Goal: Task Accomplishment & Management: Use online tool/utility

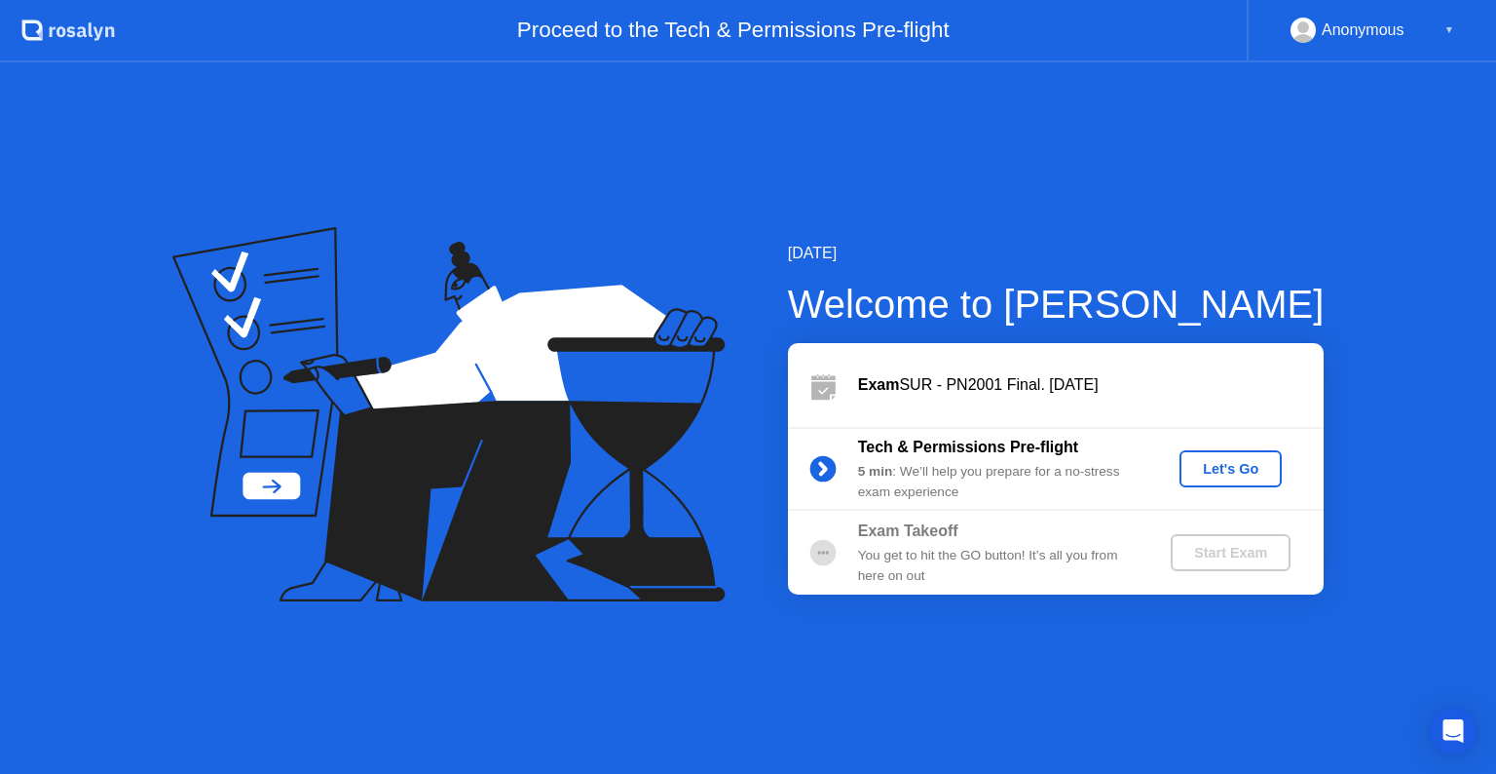
click at [1217, 456] on button "Let's Go" at bounding box center [1231, 468] width 102 height 37
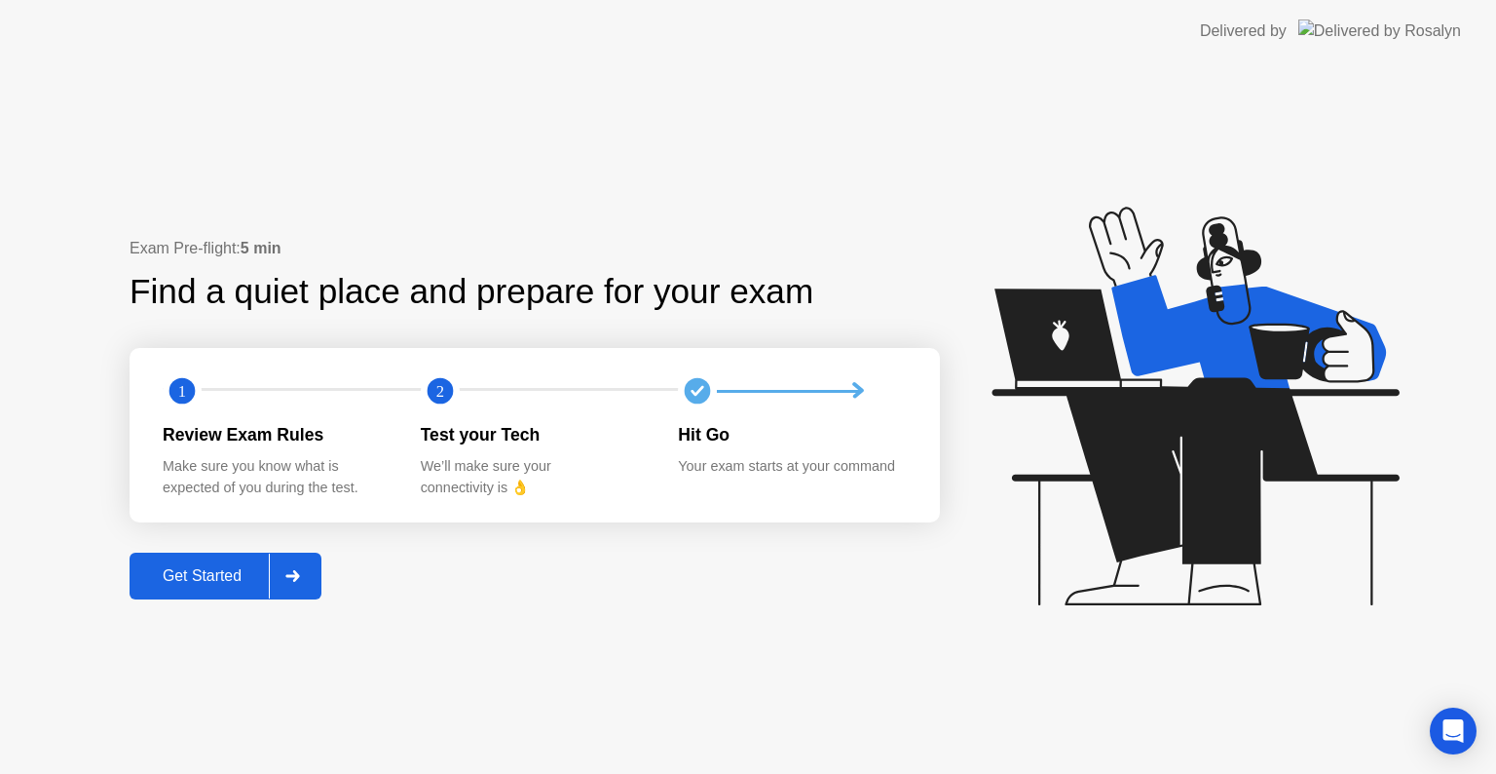
click at [179, 579] on div "Get Started" at bounding box center [201, 576] width 133 height 18
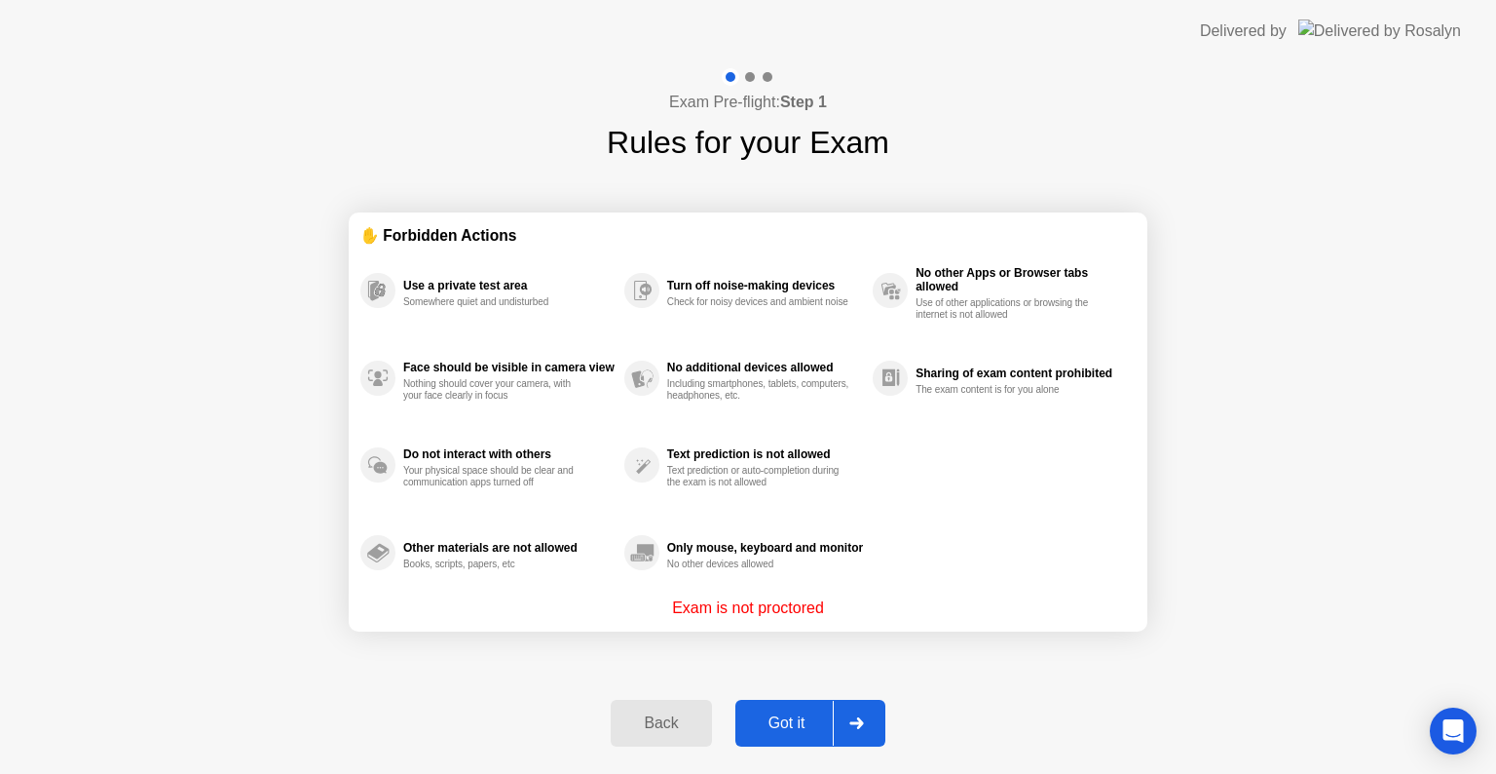
click at [779, 739] on button "Got it" at bounding box center [811, 722] width 150 height 47
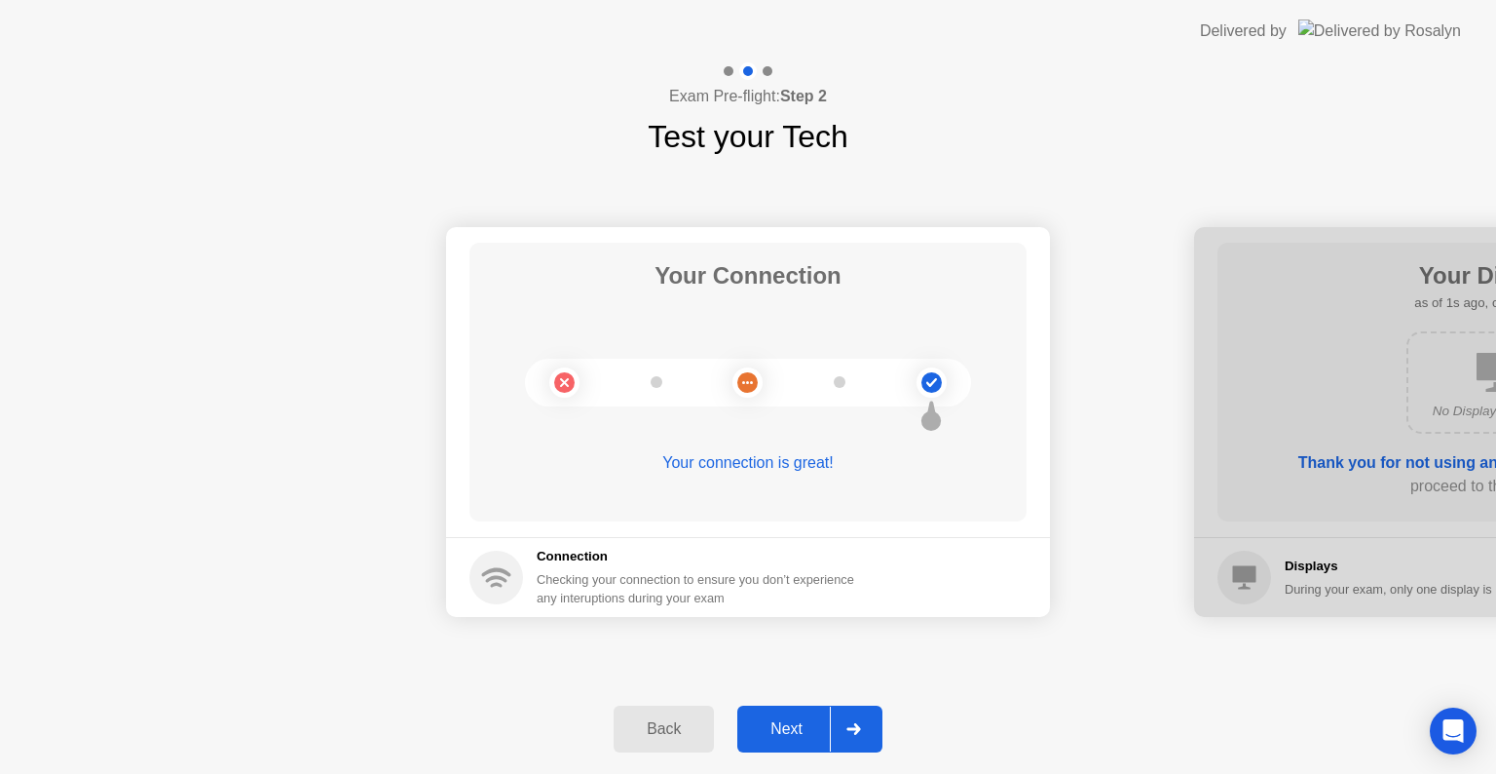
click at [779, 737] on div "Next" at bounding box center [786, 729] width 87 height 18
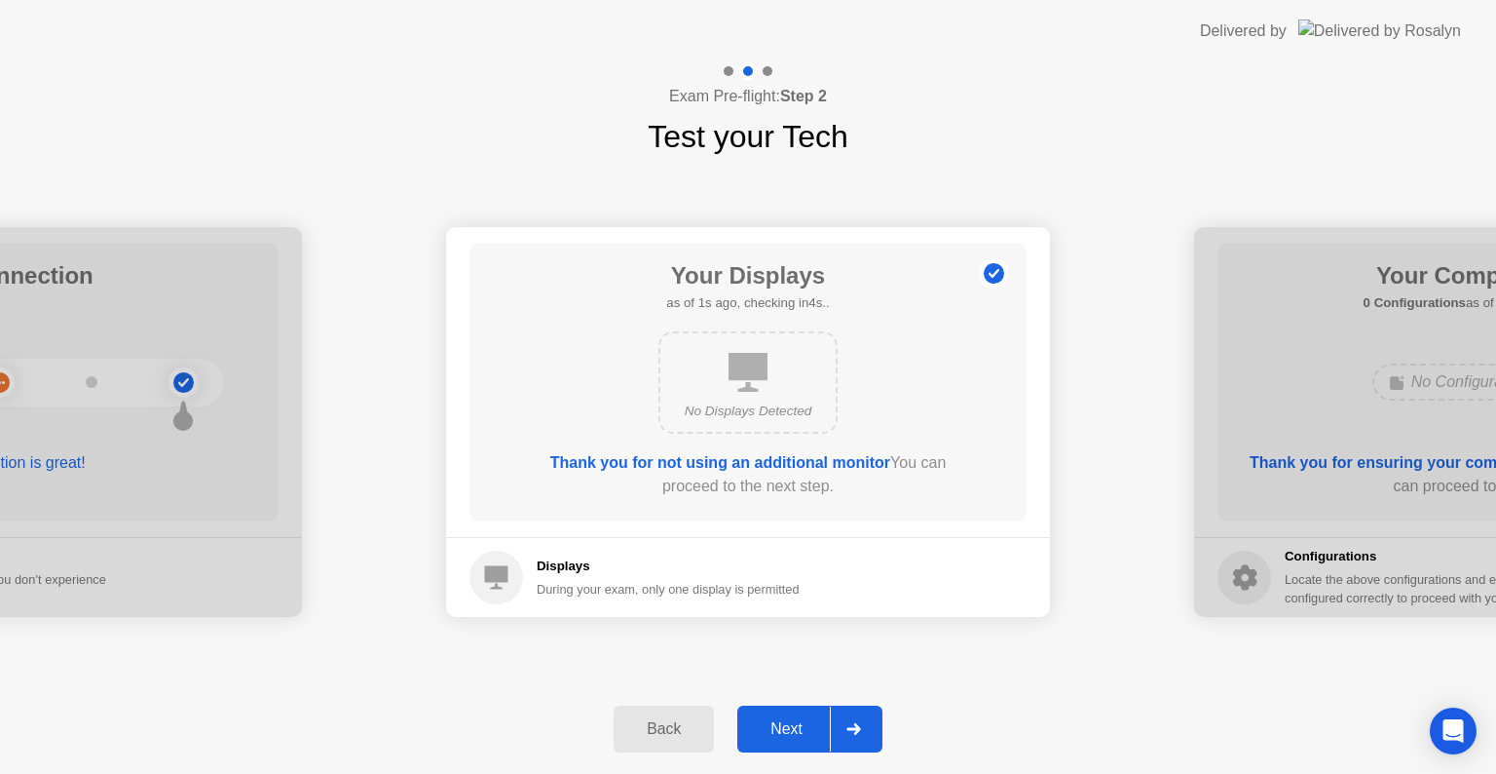
click at [779, 737] on div "Next" at bounding box center [786, 729] width 87 height 18
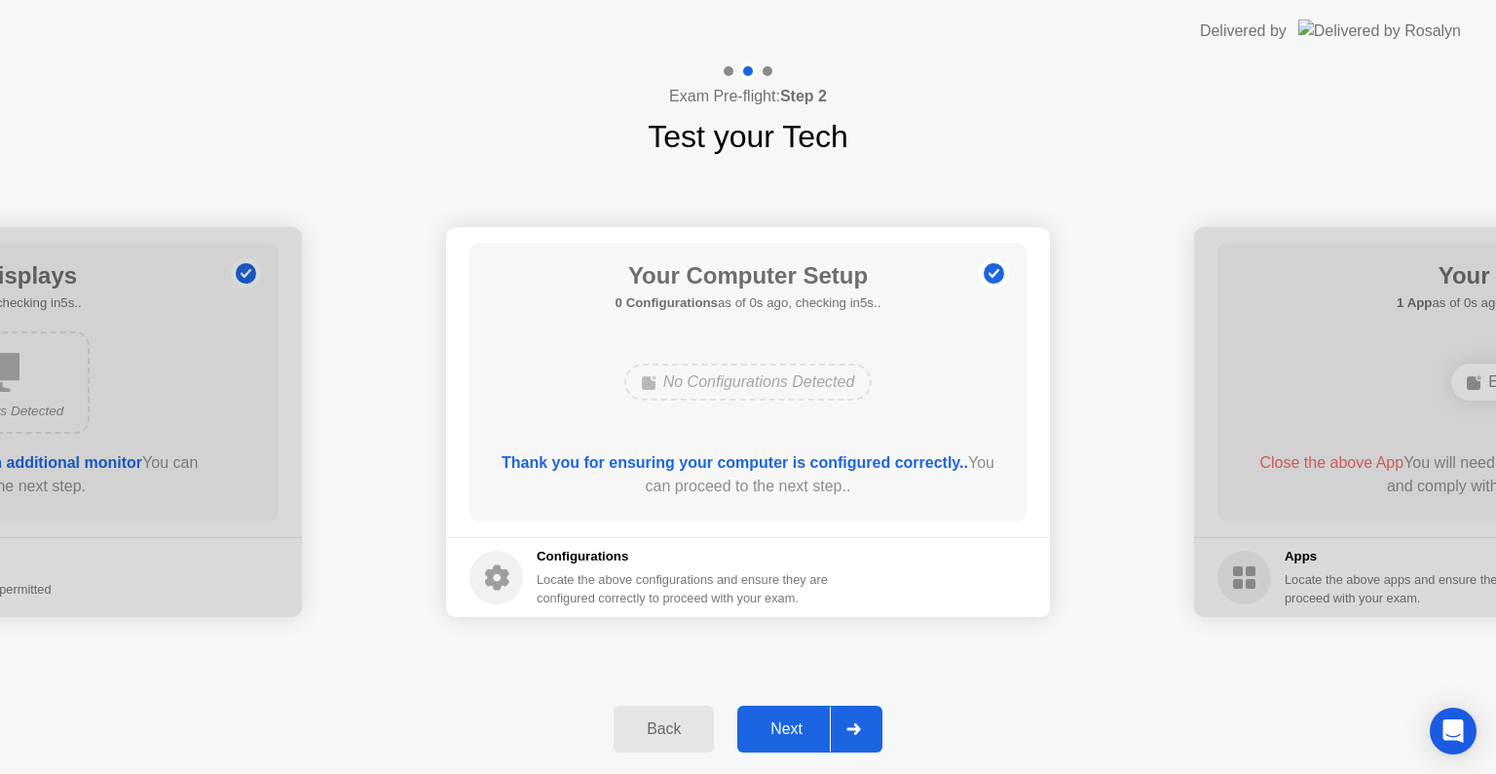
click at [779, 737] on div "Next" at bounding box center [786, 729] width 87 height 18
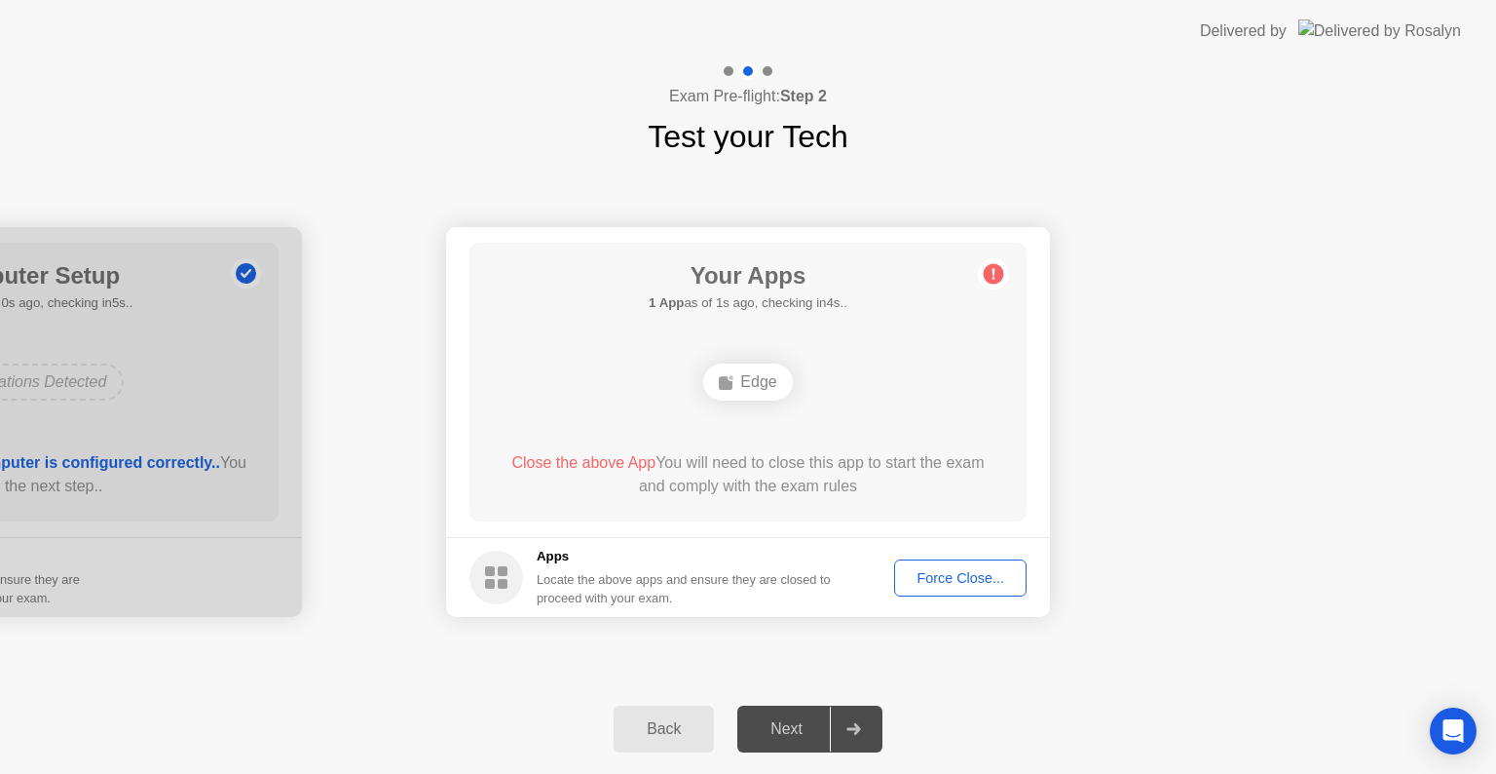
click at [936, 570] on div "Force Close..." at bounding box center [960, 578] width 119 height 16
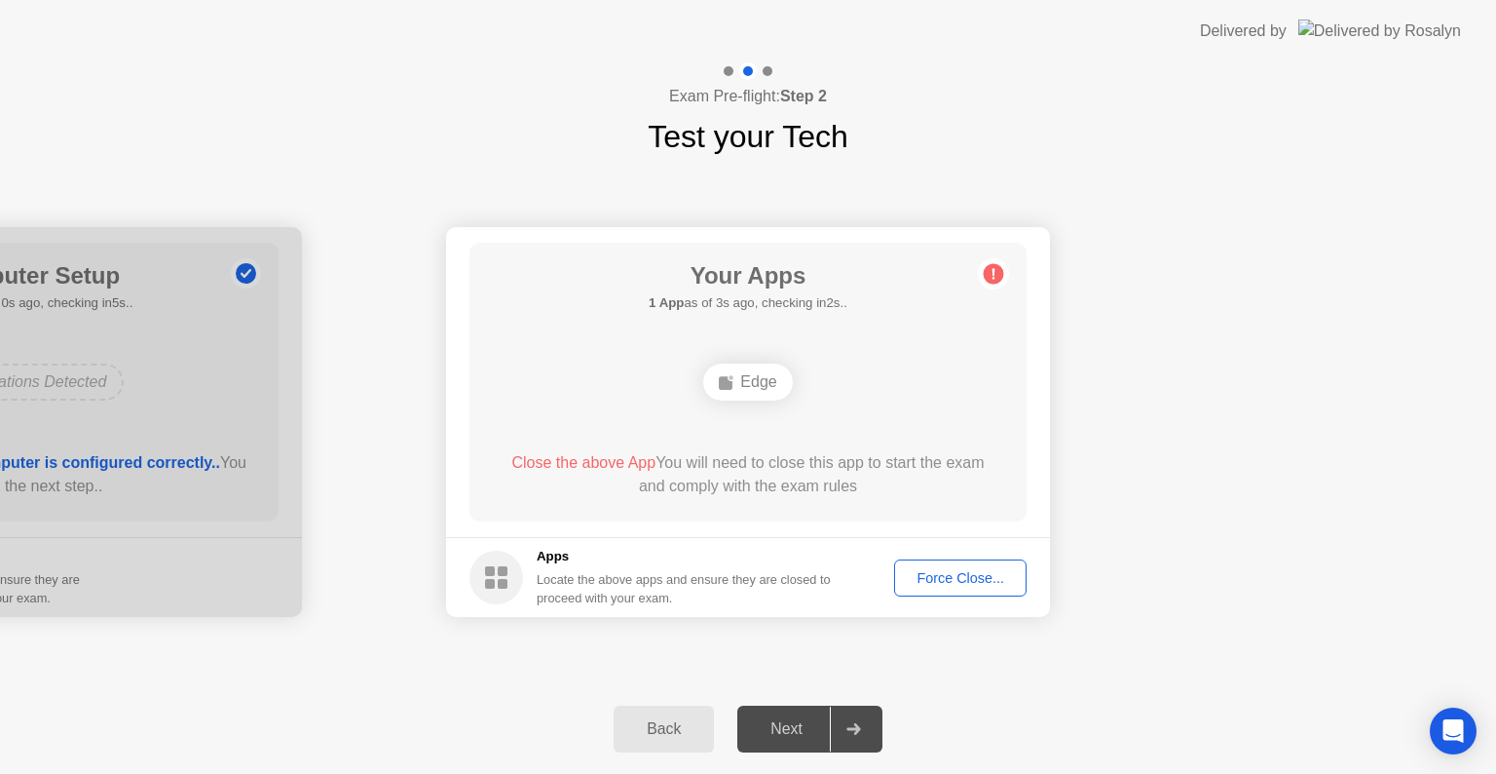
click at [927, 574] on div "Force Close..." at bounding box center [960, 578] width 119 height 16
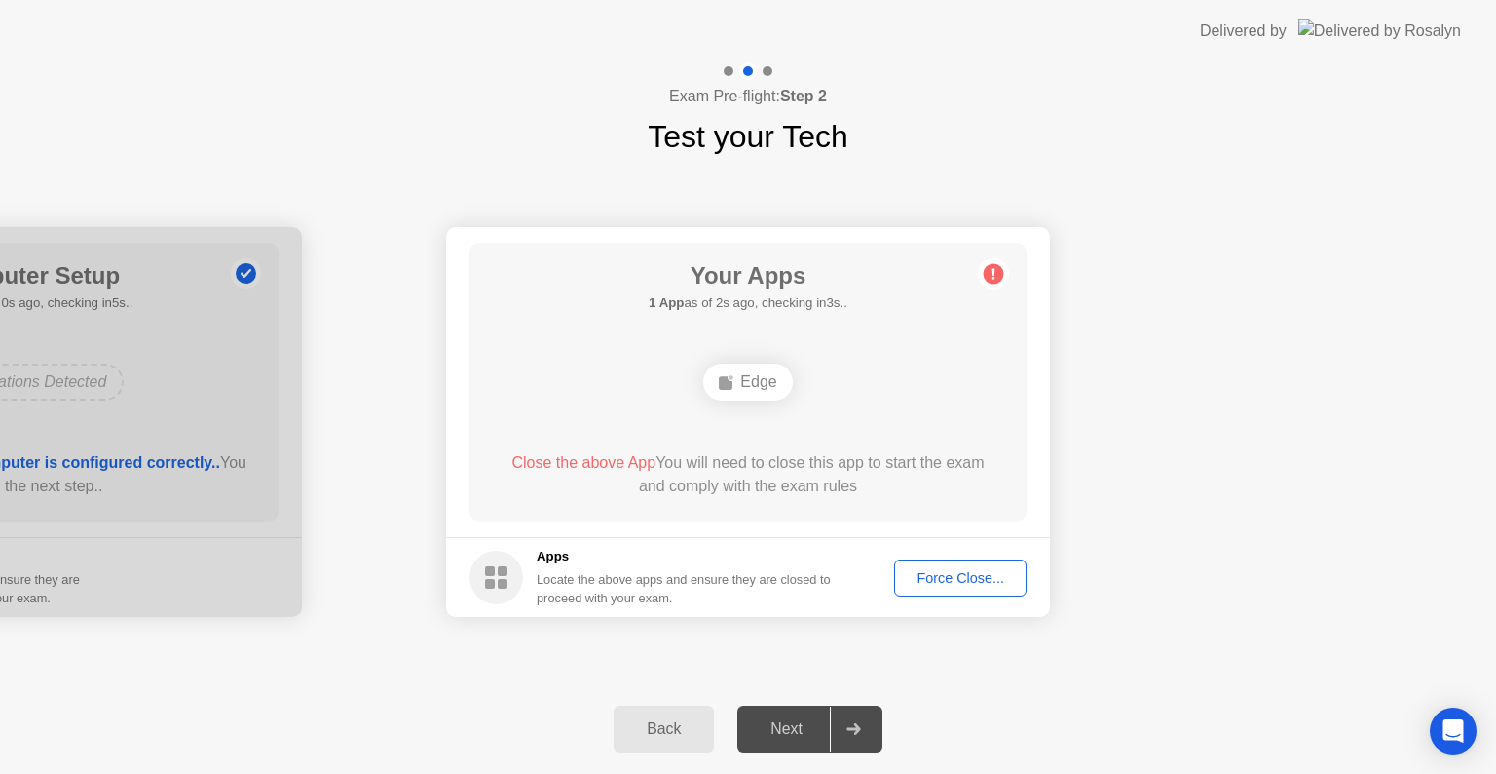
click at [944, 576] on div "Force Close..." at bounding box center [960, 578] width 119 height 16
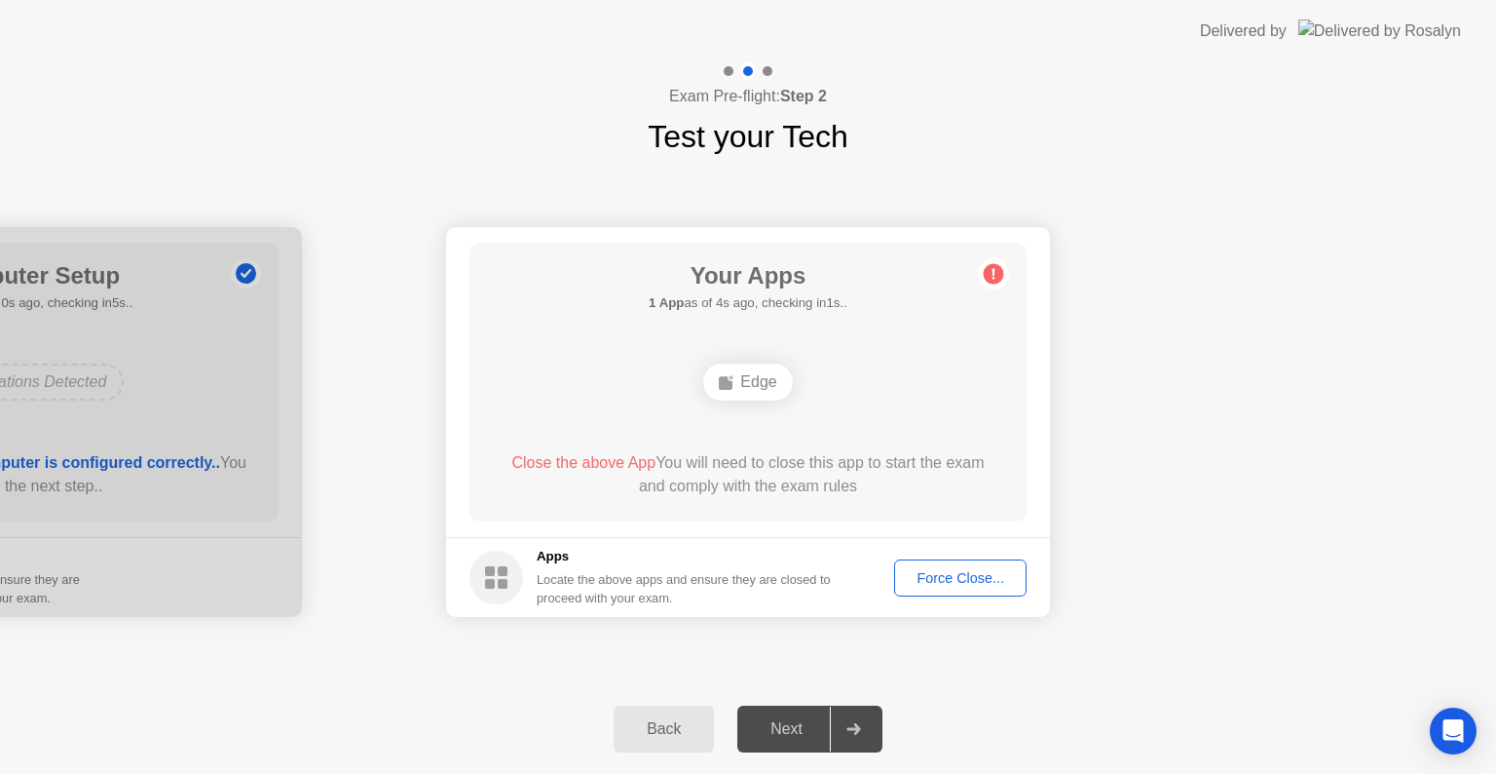
click at [928, 575] on div "Force Close..." at bounding box center [960, 578] width 119 height 16
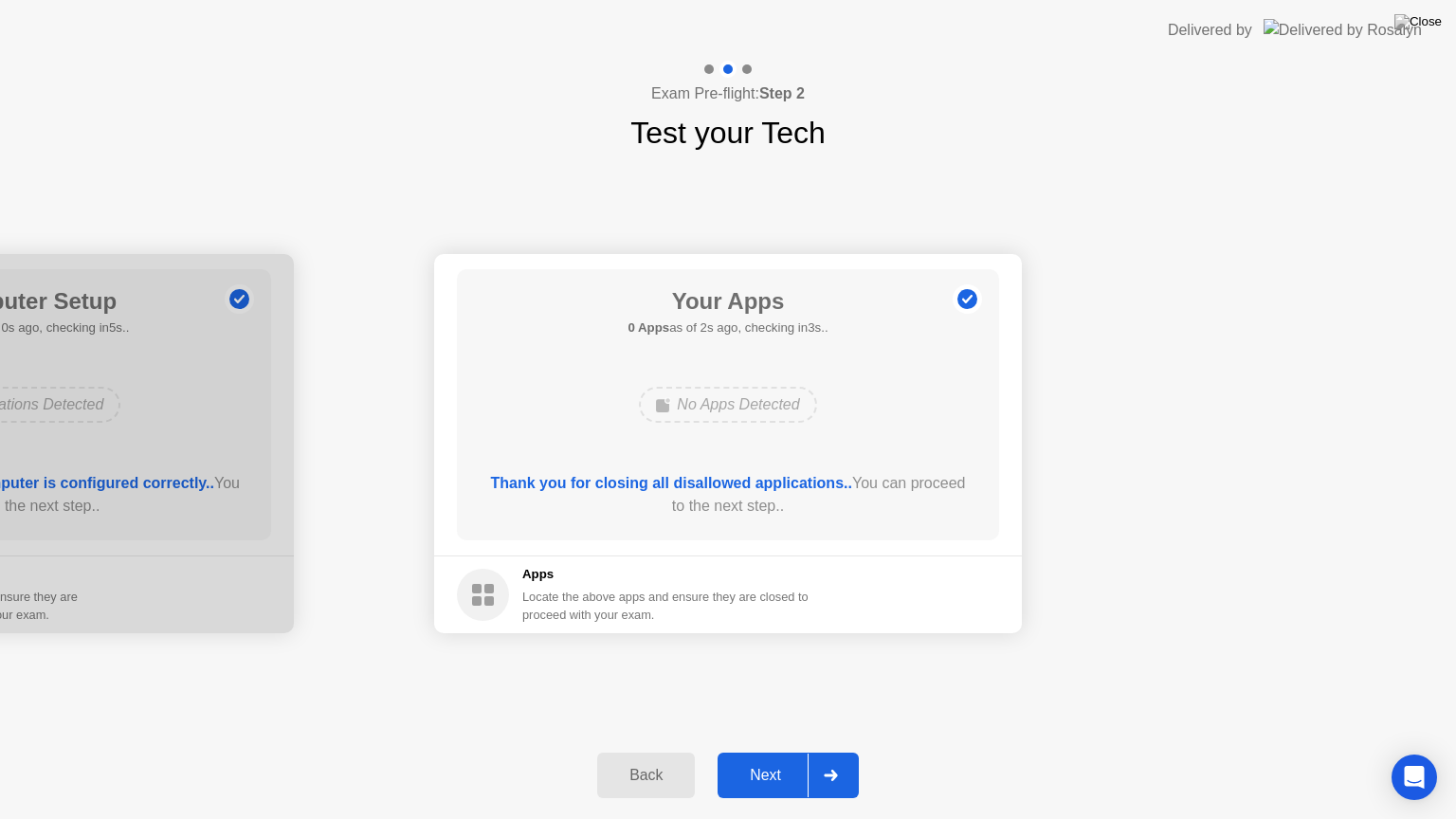
click at [765, 752] on div "Next" at bounding box center [765, 775] width 85 height 18
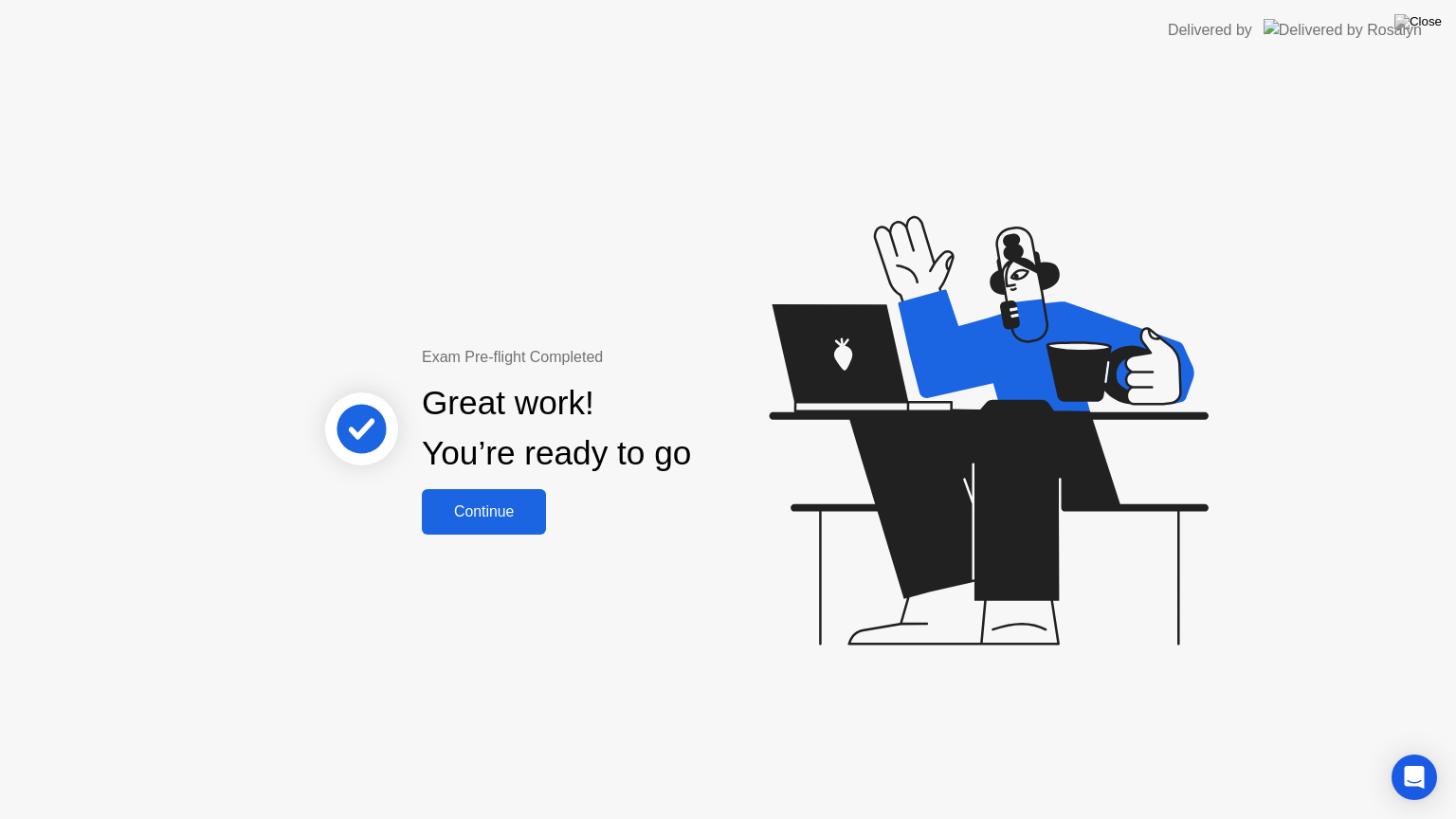
click at [496, 506] on div "Continue" at bounding box center [484, 512] width 113 height 18
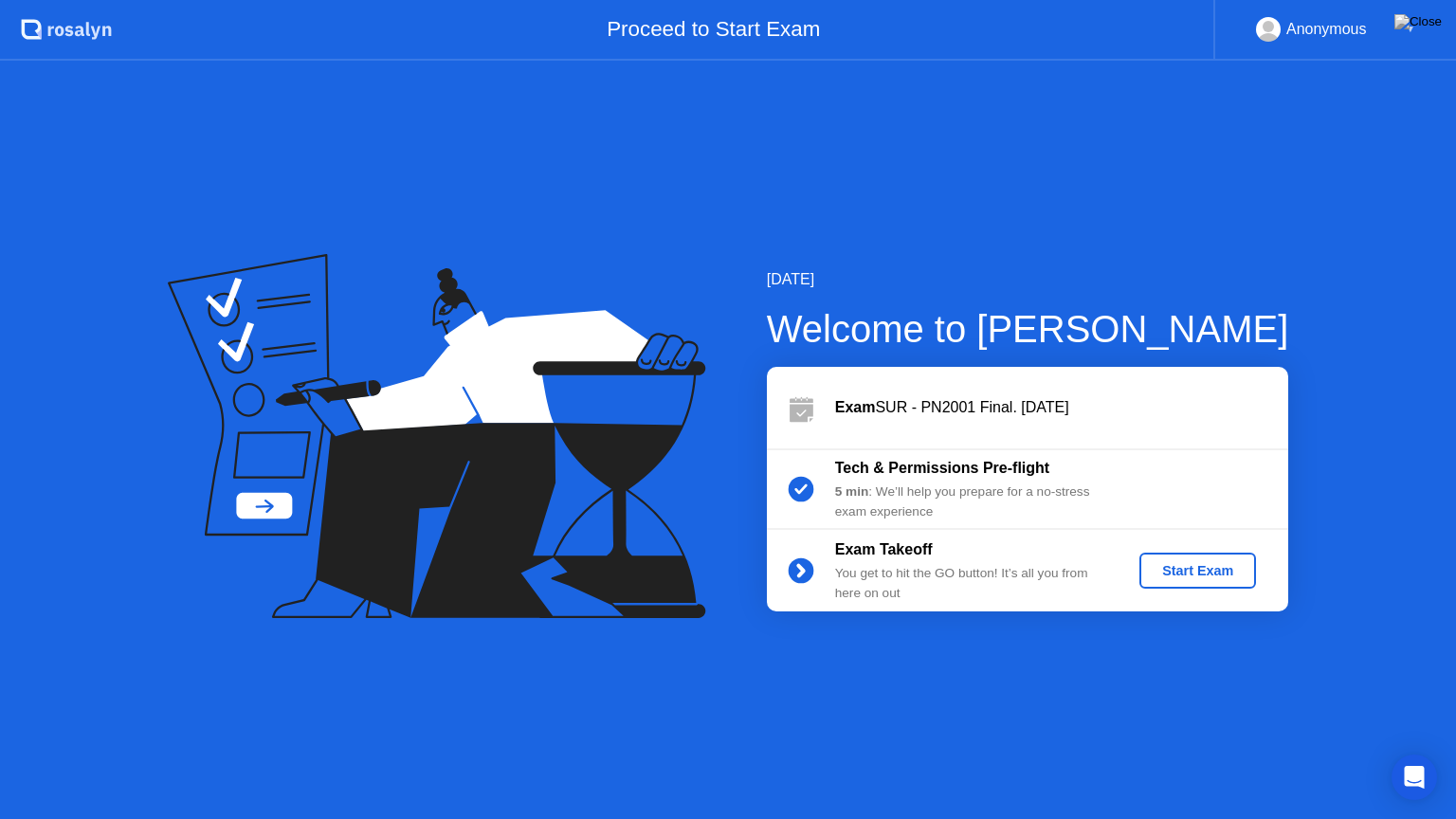
click at [1202, 572] on div "Start Exam" at bounding box center [1198, 571] width 101 height 16
